Goal: Task Accomplishment & Management: Complete application form

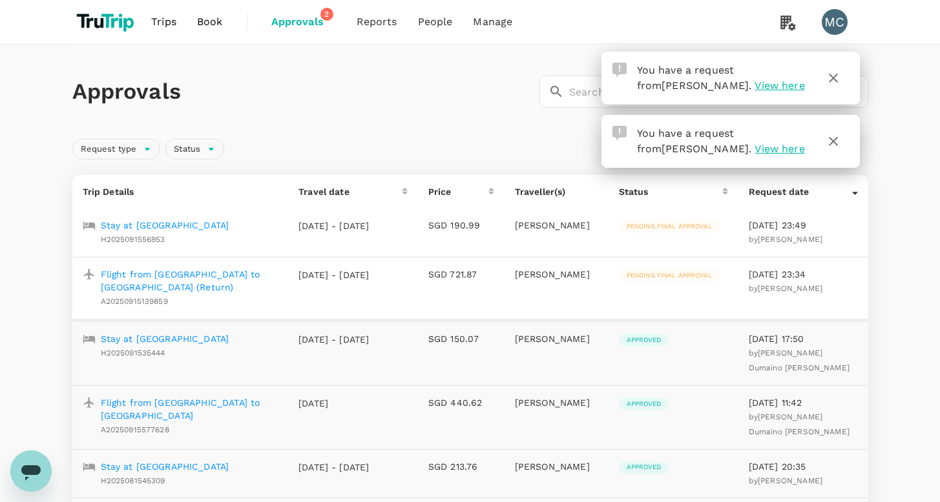
click at [507, 109] on div "Approvals ​ ​" at bounding box center [470, 92] width 796 height 94
click at [834, 77] on icon "button" at bounding box center [832, 77] width 15 height 15
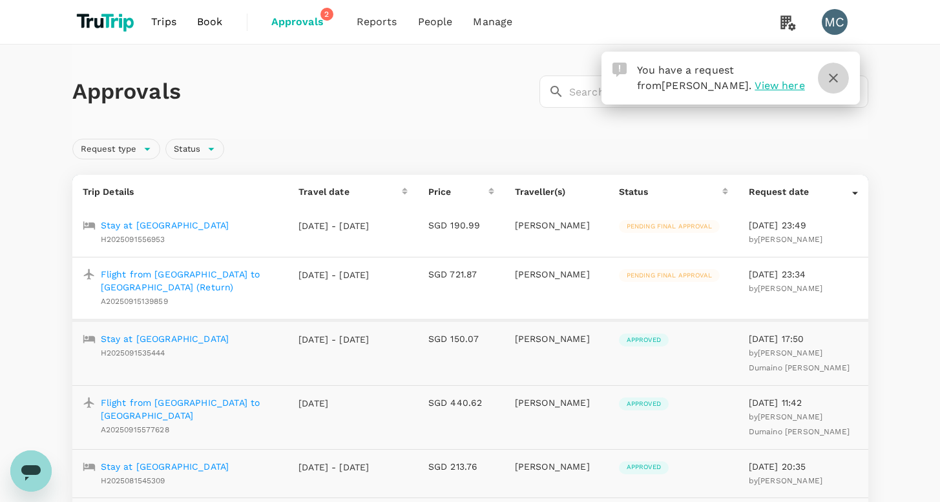
click at [840, 83] on icon "button" at bounding box center [832, 77] width 15 height 15
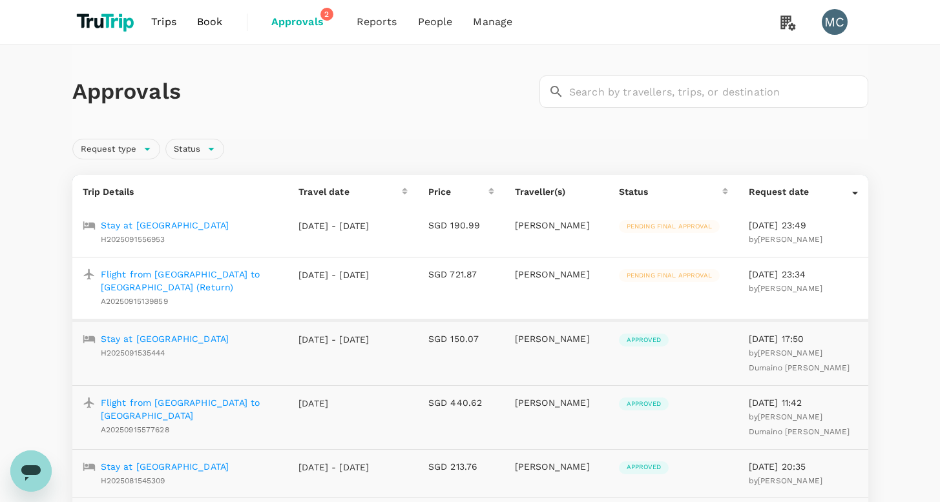
click at [200, 272] on p "Flight from Amman to Riyadh (Return)" at bounding box center [190, 281] width 178 height 26
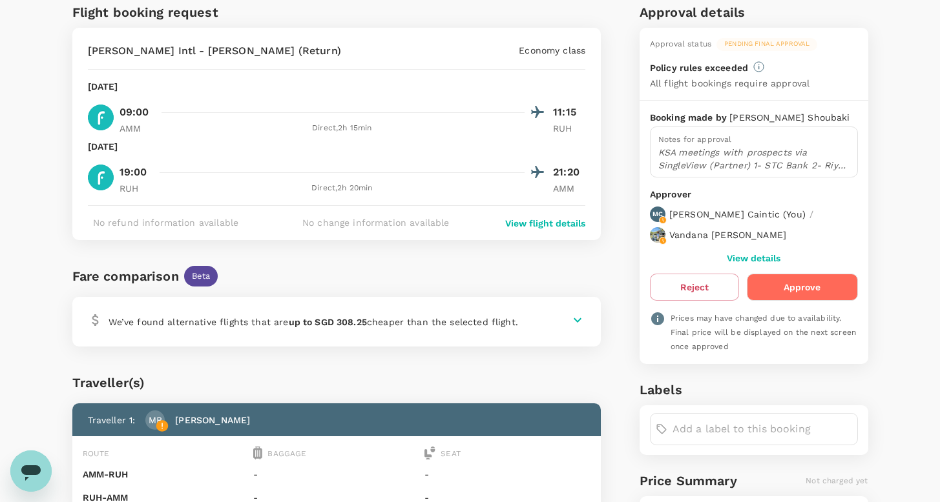
scroll to position [312, 0]
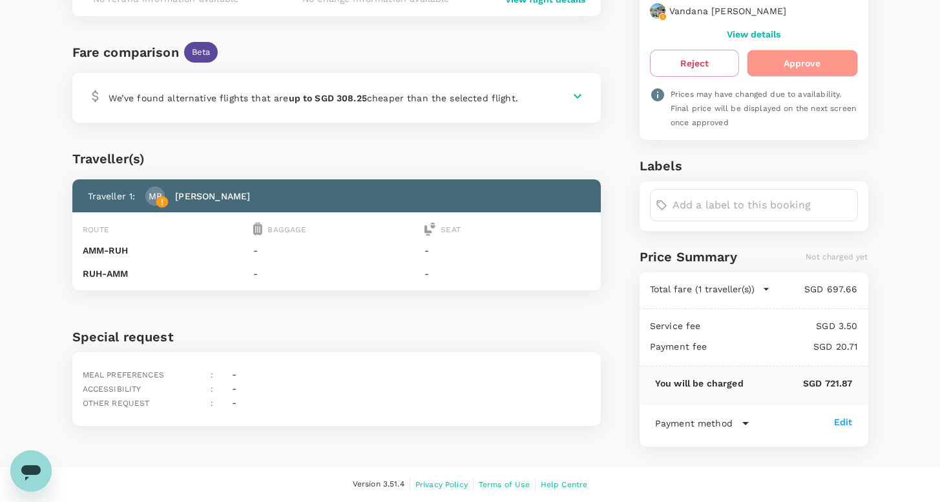
click at [809, 67] on button "Approve" at bounding box center [802, 63] width 110 height 27
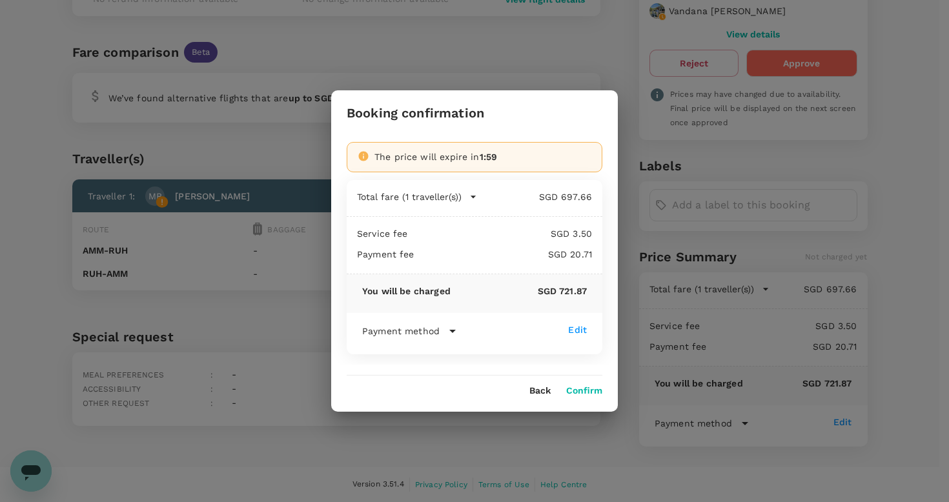
click at [586, 390] on button "Confirm" at bounding box center [584, 391] width 36 height 10
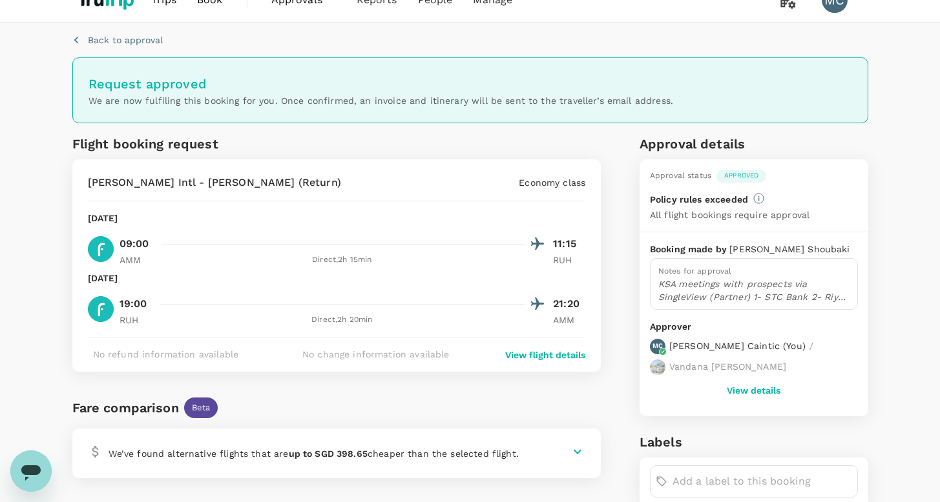
scroll to position [0, 0]
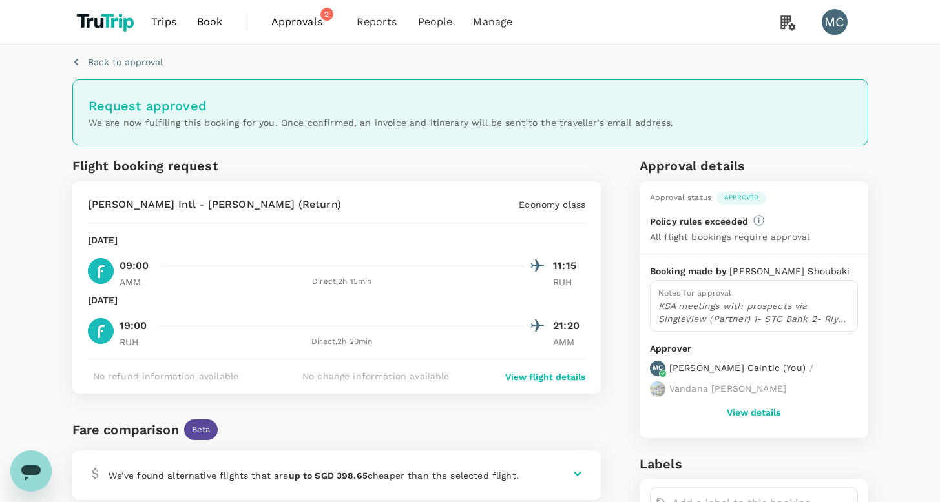
click at [307, 19] on span "Approvals" at bounding box center [303, 21] width 65 height 15
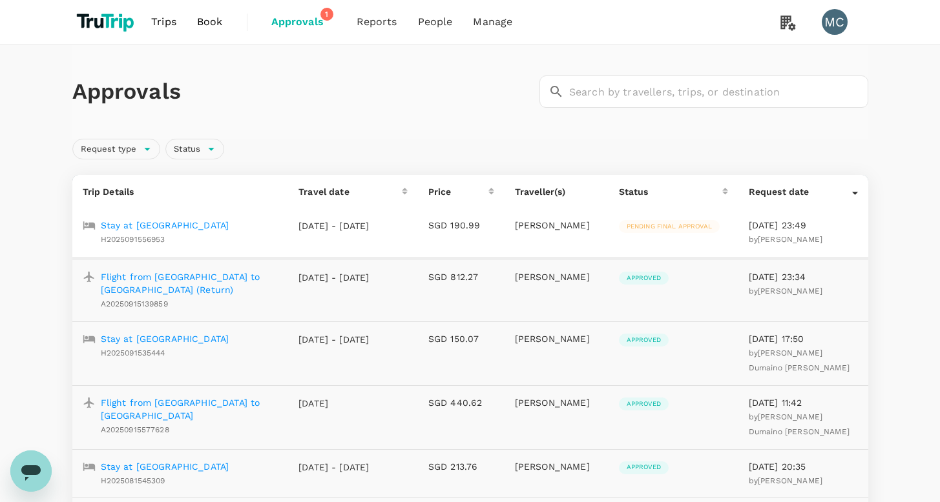
click at [139, 225] on p "Stay at Aloft Riyadh" at bounding box center [165, 225] width 129 height 13
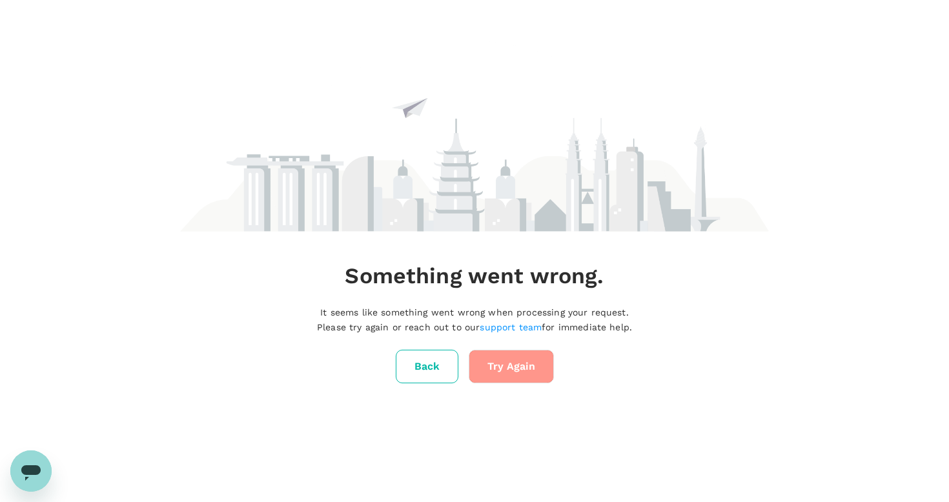
click at [503, 350] on button "Try Again" at bounding box center [511, 367] width 85 height 34
click at [419, 350] on button "Back" at bounding box center [427, 367] width 63 height 34
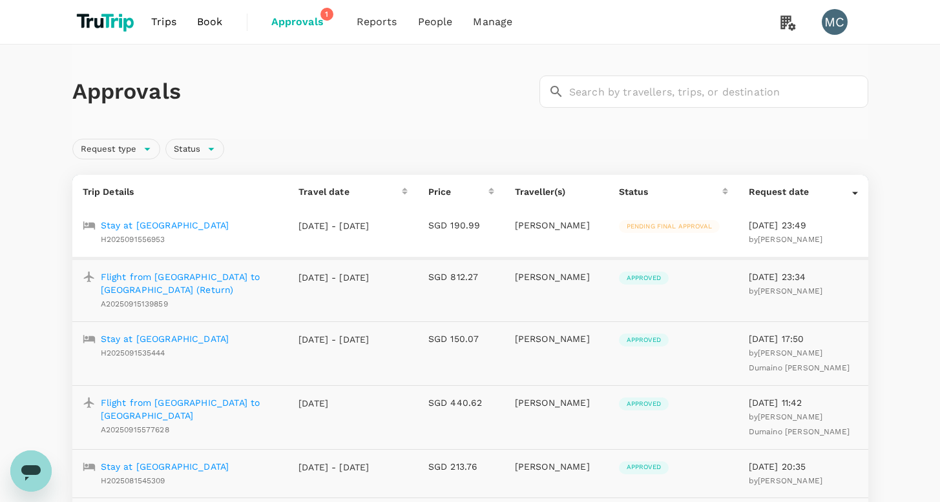
click at [144, 224] on p "Stay at Aloft Riyadh" at bounding box center [165, 225] width 129 height 13
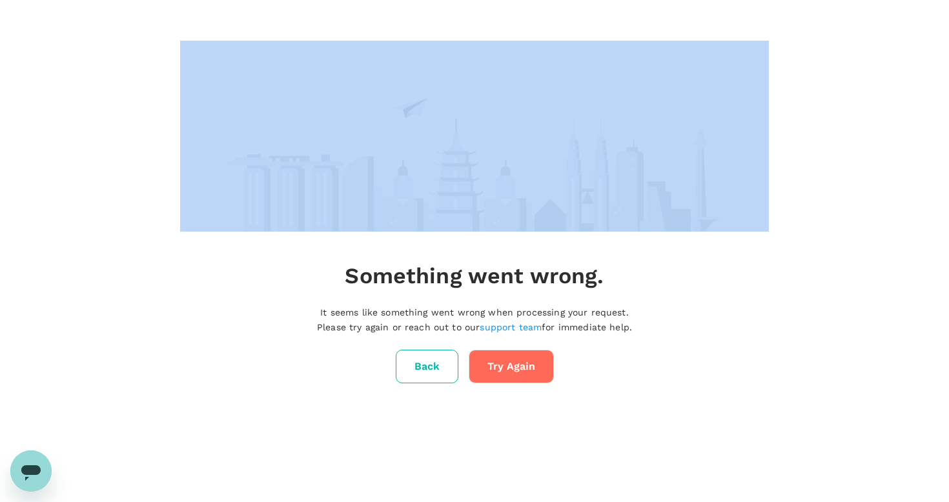
click at [144, 224] on div "Something went wrong. It seems like something went wrong when processing your r…" at bounding box center [474, 212] width 949 height 424
click at [434, 362] on button "Back" at bounding box center [427, 367] width 63 height 34
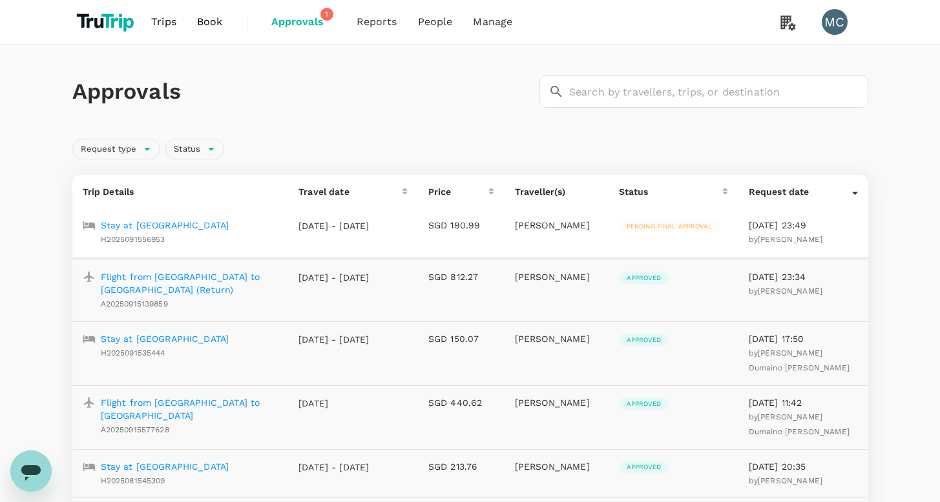
click at [150, 225] on p "Stay at Aloft Riyadh" at bounding box center [165, 225] width 129 height 13
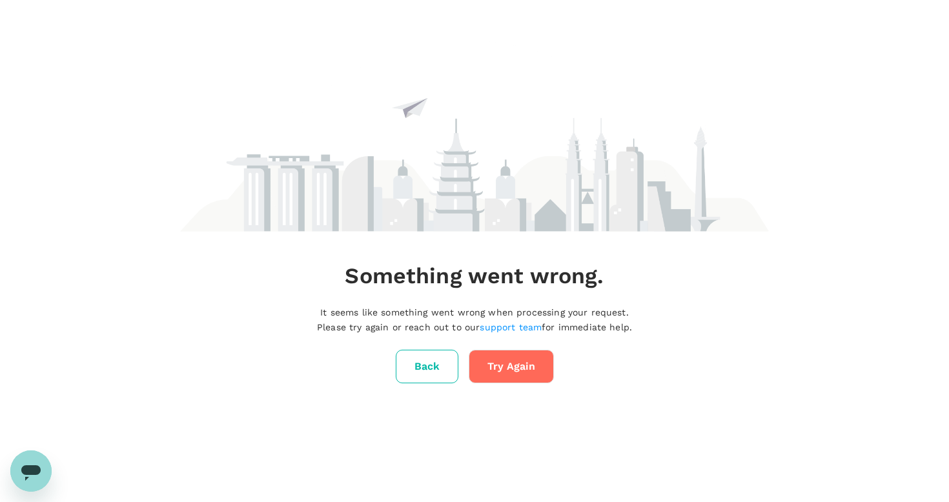
click at [417, 364] on button "Back" at bounding box center [427, 367] width 63 height 34
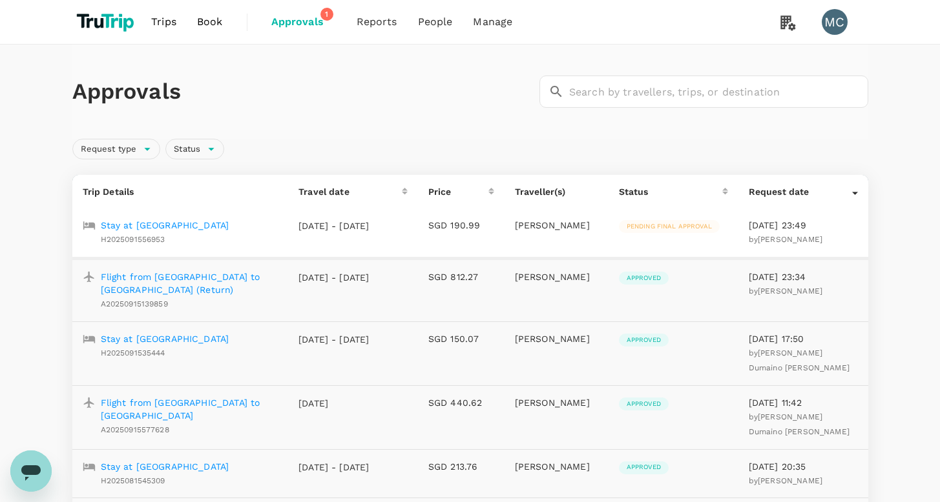
click at [163, 223] on p "Stay at Aloft Riyadh" at bounding box center [165, 225] width 129 height 13
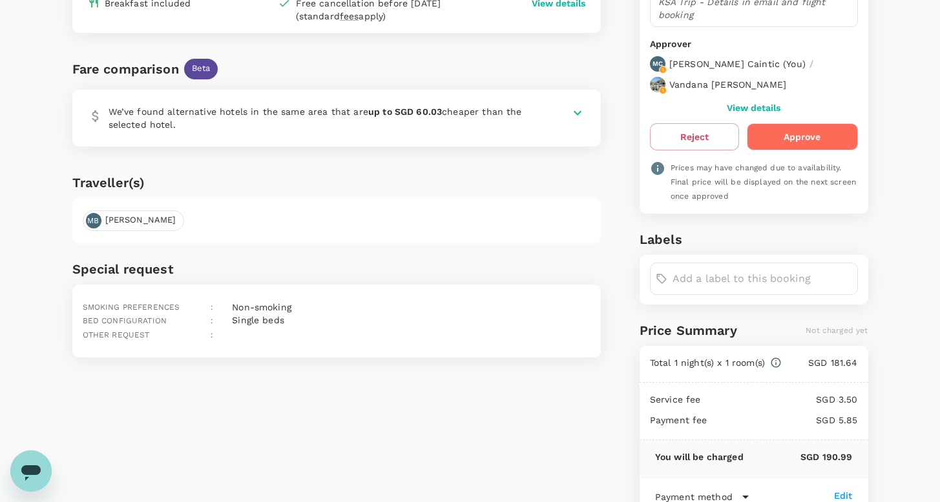
scroll to position [329, 0]
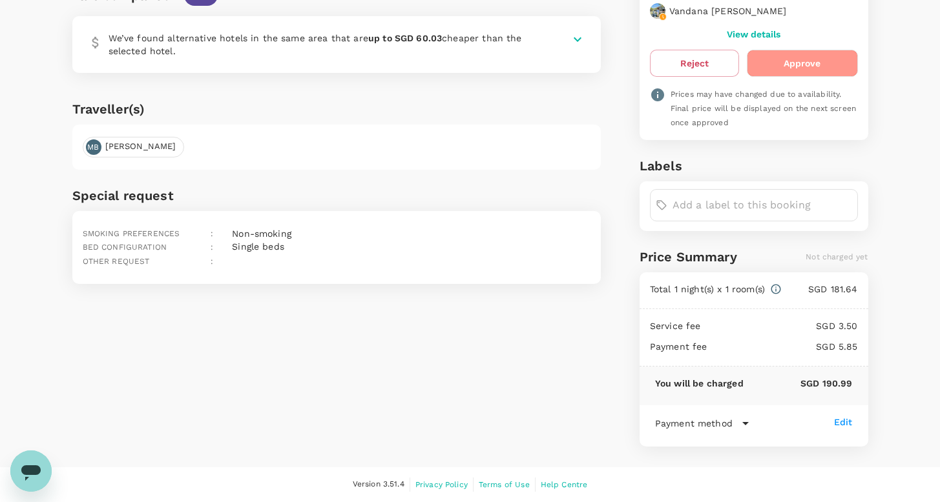
click at [814, 64] on button "Approve" at bounding box center [802, 63] width 110 height 27
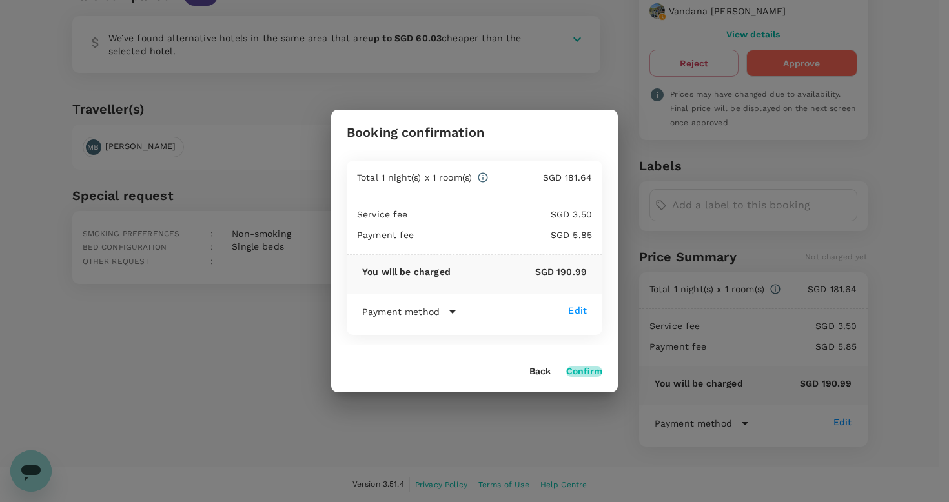
click at [581, 372] on button "Confirm" at bounding box center [584, 372] width 36 height 10
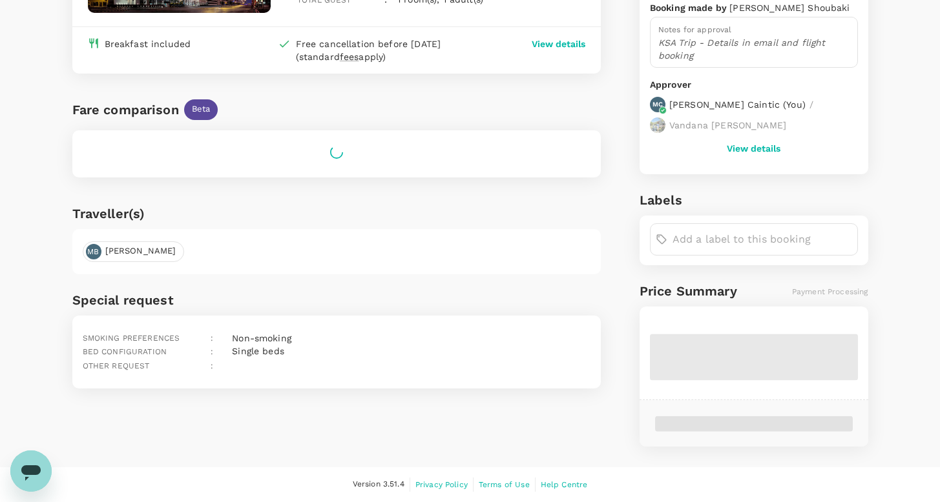
scroll to position [315, 0]
